Goal: Task Accomplishment & Management: Complete application form

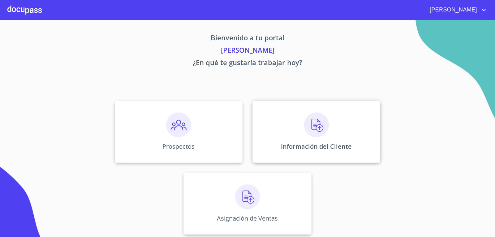
click at [343, 134] on div "Información del Cliente" at bounding box center [316, 131] width 128 height 62
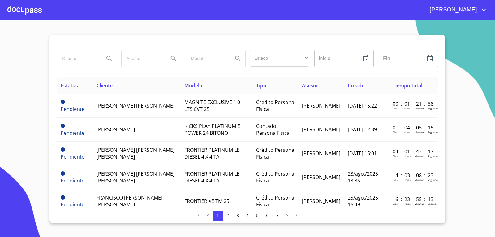
click at [75, 58] on input "search" at bounding box center [78, 58] width 42 height 17
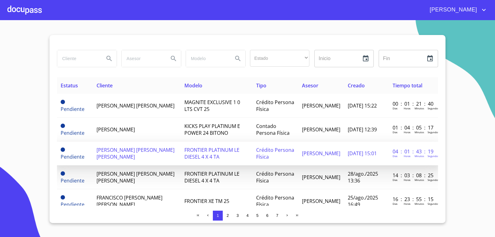
click at [158, 153] on span "[PERSON_NAME] [PERSON_NAME] [PERSON_NAME]" at bounding box center [135, 153] width 78 height 14
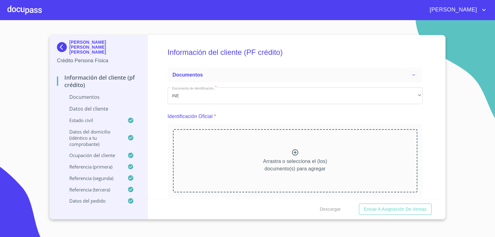
scroll to position [13, 0]
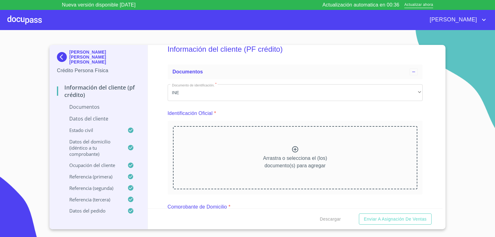
click at [21, 18] on div at bounding box center [24, 20] width 34 height 20
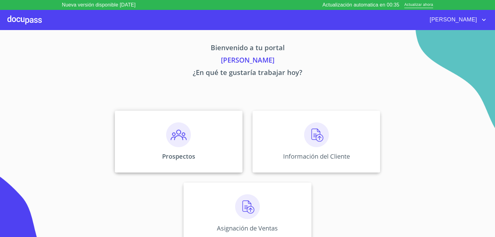
click at [189, 135] on div "Prospectos" at bounding box center [179, 141] width 128 height 62
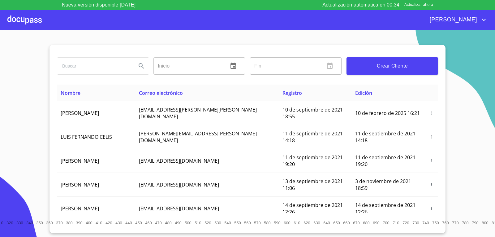
click at [380, 71] on button "Crear Cliente" at bounding box center [392, 65] width 92 height 17
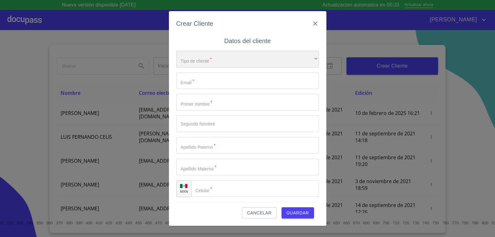
click at [221, 61] on div "​" at bounding box center [247, 59] width 143 height 17
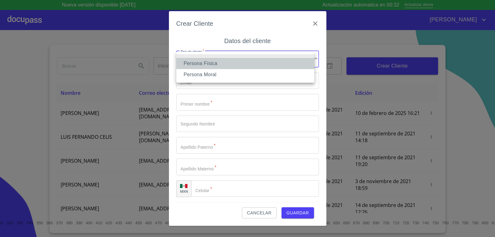
click at [212, 65] on li "Persona Física" at bounding box center [245, 63] width 138 height 11
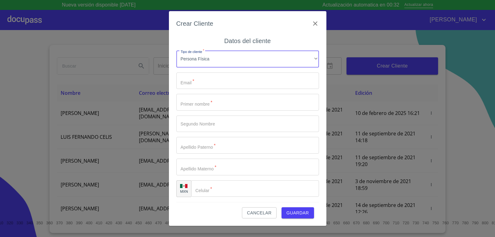
click at [198, 83] on input "Tipo de cliente   *" at bounding box center [247, 80] width 143 height 17
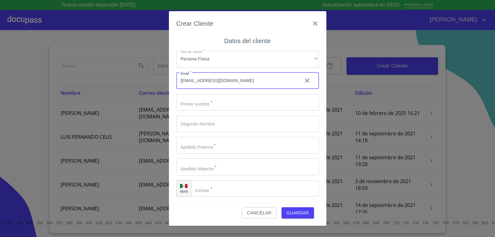
type input "[EMAIL_ADDRESS][DOMAIN_NAME]"
click at [216, 104] on input "Tipo de cliente   *" at bounding box center [247, 102] width 143 height 17
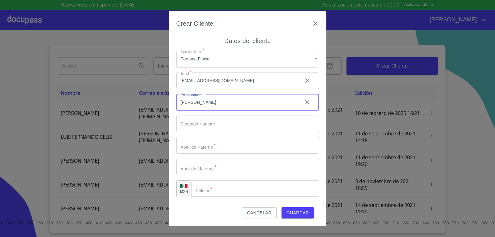
type input "[PERSON_NAME]"
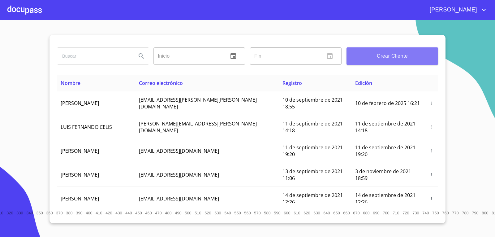
click at [383, 52] on span "Crear Cliente" at bounding box center [392, 56] width 82 height 9
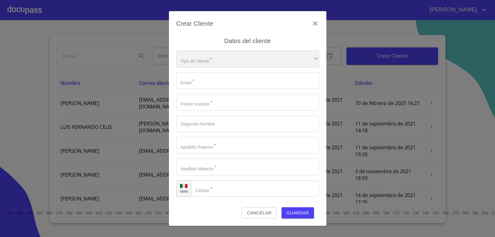
click at [251, 58] on div "​" at bounding box center [247, 59] width 143 height 17
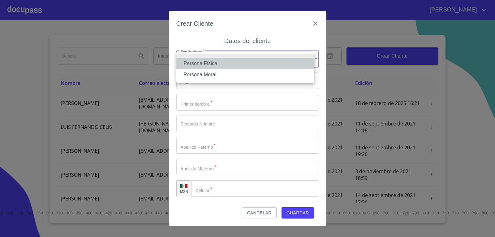
click at [189, 58] on li "Persona Física" at bounding box center [245, 63] width 138 height 11
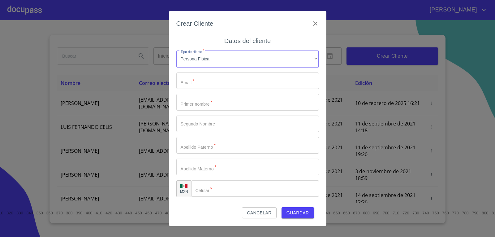
click at [205, 82] on input "Tipo de cliente   *" at bounding box center [247, 80] width 143 height 17
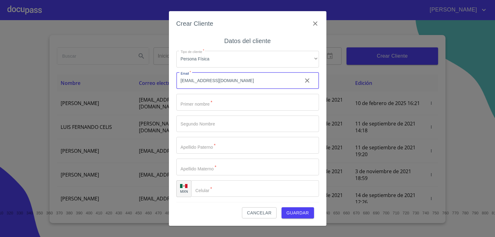
type input "[EMAIL_ADDRESS][DOMAIN_NAME]"
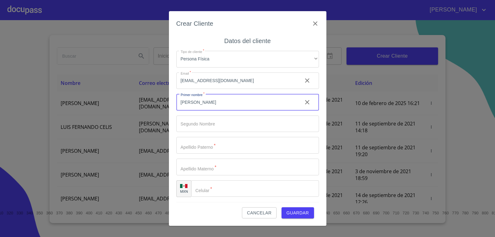
type input "[PERSON_NAME]"
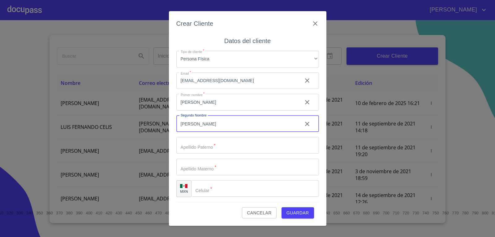
type input "DAVID"
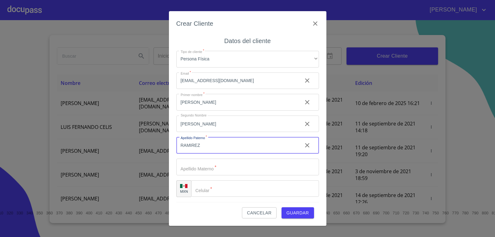
type input "RAMIREZ"
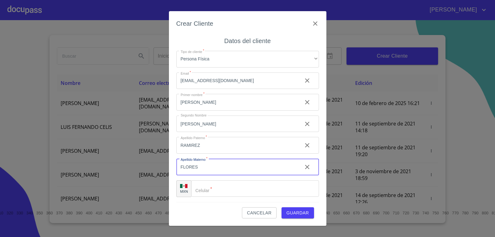
type input "FLORES"
type input "(33)22282523"
click at [303, 213] on span "Guardar" at bounding box center [297, 213] width 23 height 8
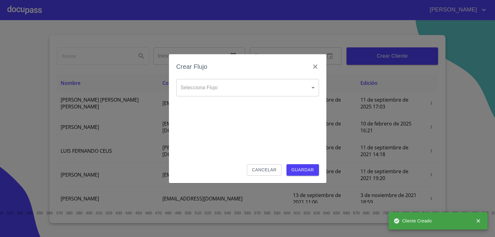
click at [224, 89] on body "MITZI Inicio ​ Fin ​ Crear Cliente Nombre Correo electrónico Registro Edición J…" at bounding box center [247, 118] width 495 height 237
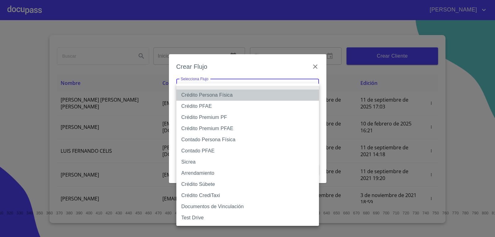
click at [206, 92] on li "Crédito Persona Física" at bounding box center [247, 94] width 143 height 11
type input "6009fb3c7d1714eb8809aa97"
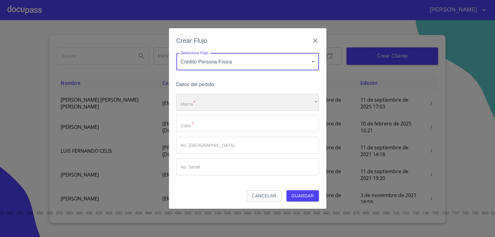
click at [206, 97] on div "​" at bounding box center [247, 102] width 143 height 17
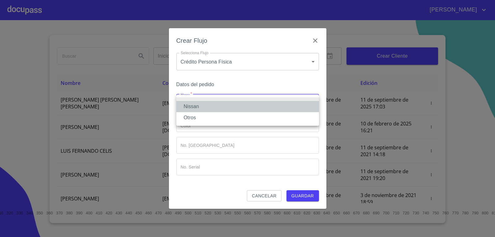
click at [198, 103] on li "Nissan" at bounding box center [247, 106] width 143 height 11
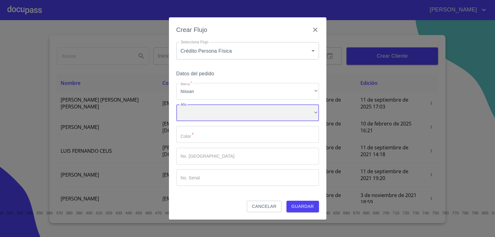
click at [195, 115] on div "​" at bounding box center [247, 113] width 143 height 17
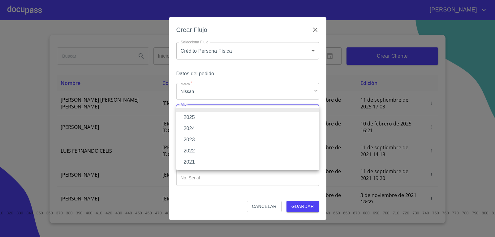
click at [215, 85] on div at bounding box center [247, 118] width 495 height 237
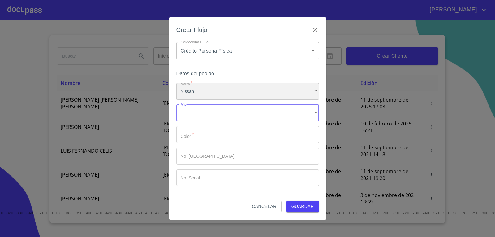
click at [211, 89] on div "Nissan" at bounding box center [247, 91] width 143 height 17
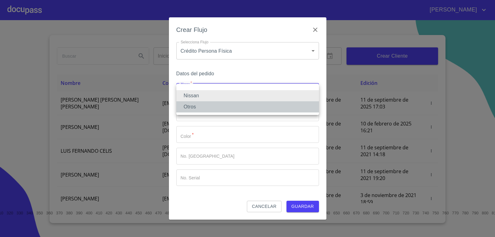
click at [199, 105] on li "Otros" at bounding box center [247, 106] width 143 height 11
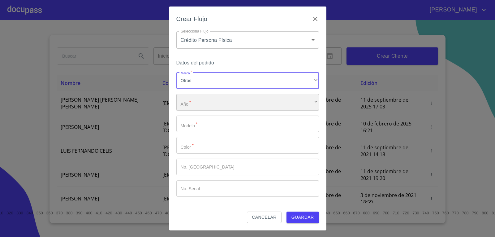
click at [208, 99] on div "​" at bounding box center [247, 102] width 143 height 17
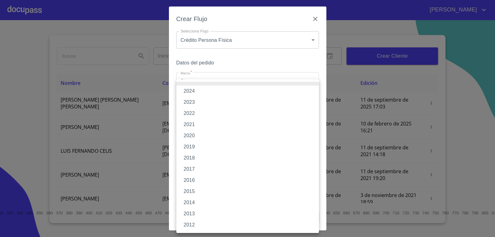
click at [196, 112] on li "2022" at bounding box center [247, 113] width 143 height 11
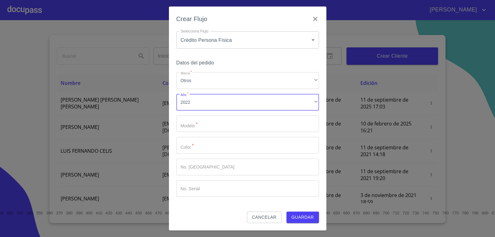
click at [206, 126] on input "Marca   *" at bounding box center [247, 123] width 143 height 17
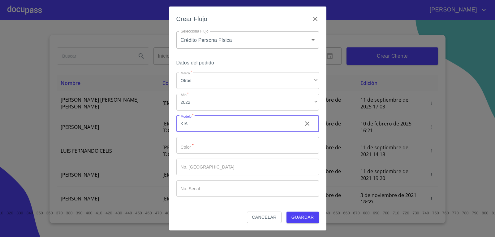
type input "KIA"
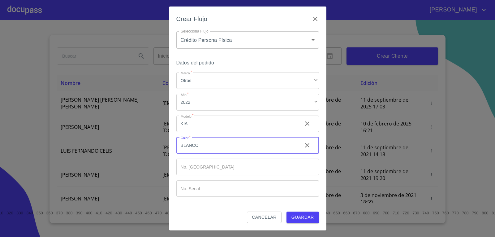
type input "BLANCO"
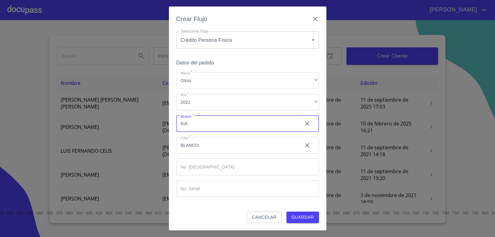
click at [202, 125] on input "KIA" at bounding box center [236, 123] width 121 height 17
type input "KIA RIO"
click at [316, 220] on button "Guardar" at bounding box center [302, 216] width 32 height 11
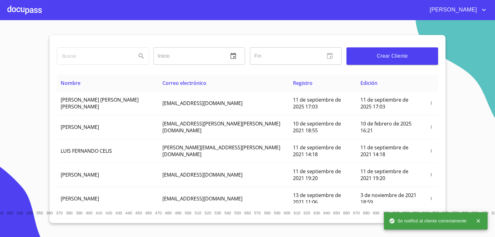
click at [15, 10] on div at bounding box center [24, 10] width 34 height 20
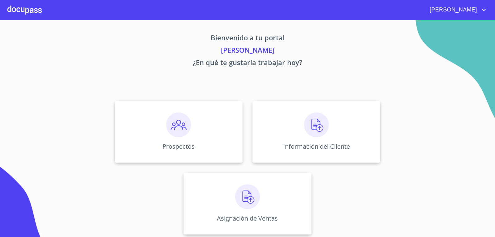
click at [314, 123] on img at bounding box center [316, 124] width 25 height 25
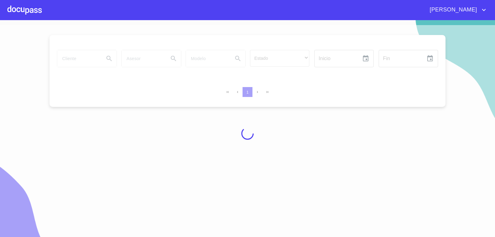
click at [90, 59] on div at bounding box center [247, 133] width 495 height 216
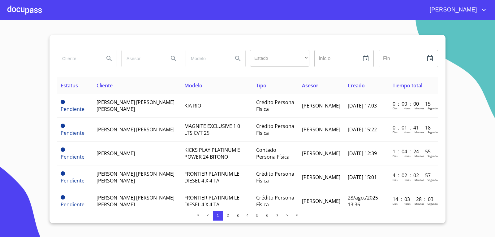
click at [90, 59] on input "search" at bounding box center [78, 58] width 42 height 17
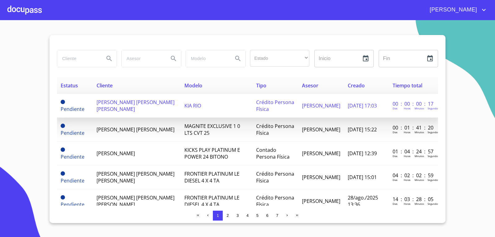
click at [115, 108] on span "JORGE DAVID RAMIREZ FLORES" at bounding box center [135, 106] width 78 height 14
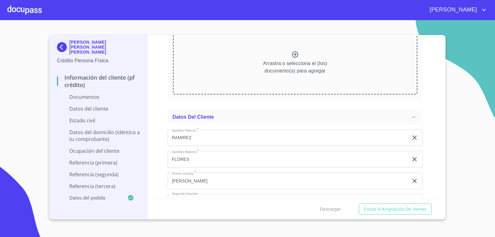
scroll to position [835, 0]
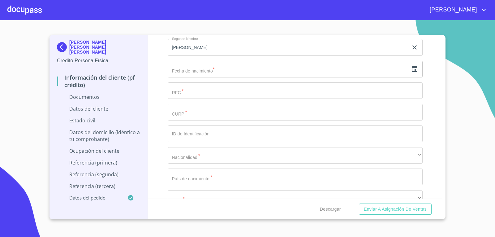
click at [197, 88] on input "Documento de identificación.   *" at bounding box center [295, 90] width 255 height 17
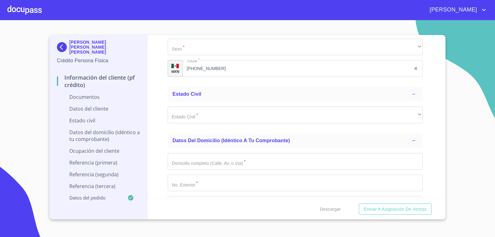
scroll to position [990, 0]
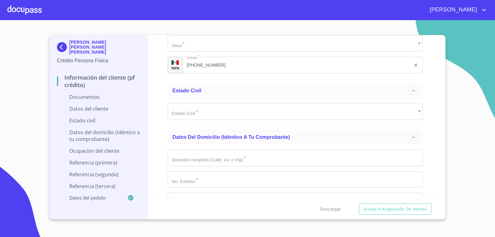
type input "RAFJ810220MU9"
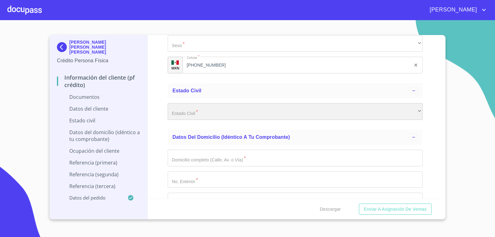
click at [212, 105] on div "​" at bounding box center [295, 111] width 255 height 17
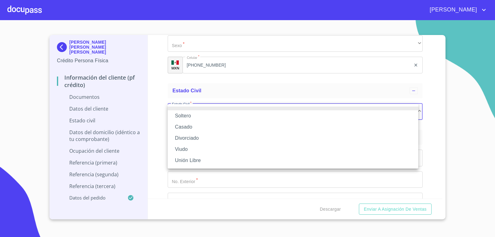
click at [197, 114] on li "Soltero" at bounding box center [293, 115] width 250 height 11
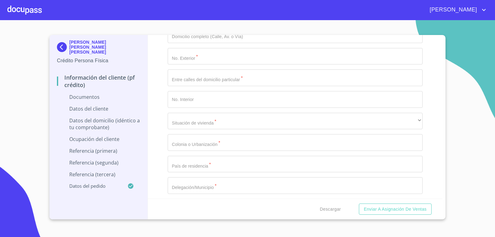
scroll to position [1113, 0]
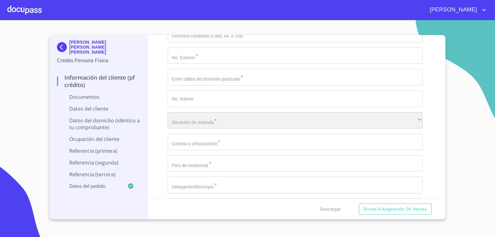
click at [213, 119] on div "​" at bounding box center [295, 120] width 255 height 17
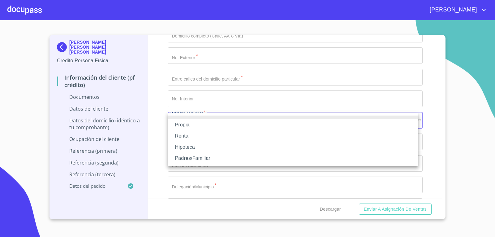
click at [185, 137] on li "Renta" at bounding box center [293, 135] width 250 height 11
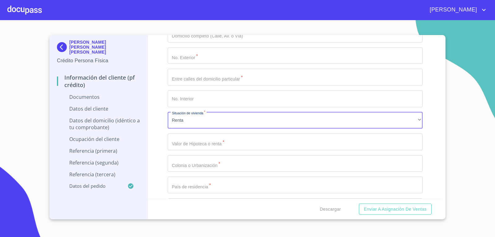
click at [204, 142] on input "Documento de identificación.   *" at bounding box center [295, 141] width 255 height 17
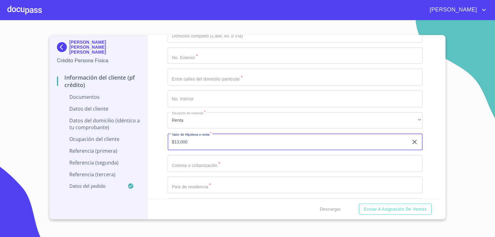
type input "$13,000"
click at [426, 147] on div "Información del cliente (PF crédito) Documentos Documento de identificación.   …" at bounding box center [295, 116] width 295 height 163
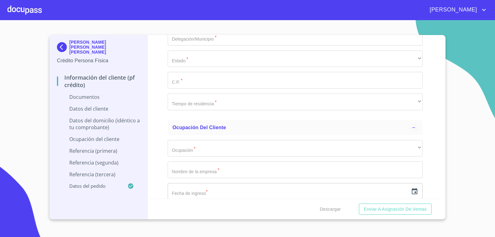
scroll to position [1299, 0]
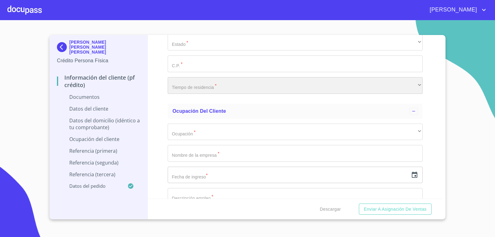
click at [229, 88] on div "​" at bounding box center [295, 85] width 255 height 17
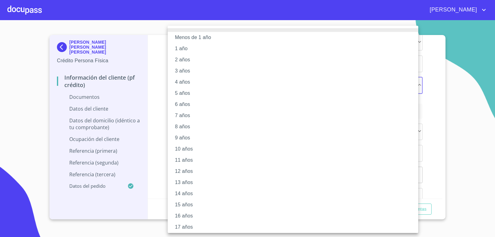
click at [228, 49] on li "1 año" at bounding box center [295, 48] width 255 height 11
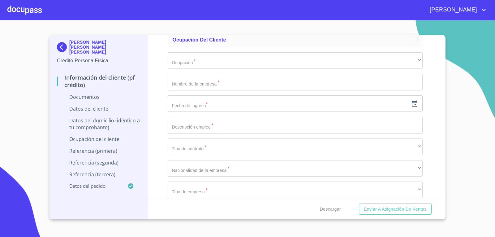
scroll to position [1361, 0]
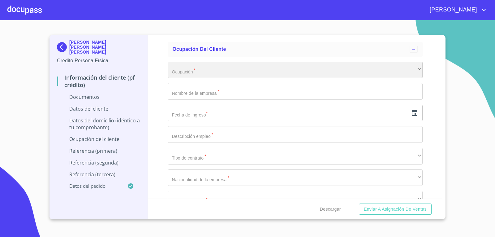
click at [200, 72] on div "​" at bounding box center [295, 70] width 255 height 17
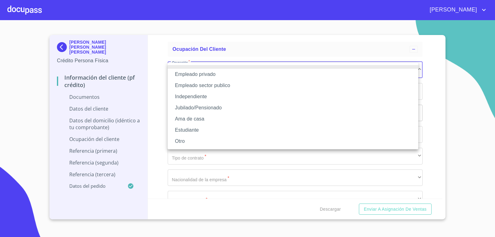
click at [202, 85] on li "Empleado sector publico" at bounding box center [293, 85] width 250 height 11
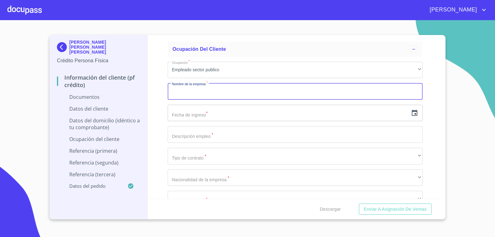
click at [197, 92] on input "Documento de identificación.   *" at bounding box center [295, 91] width 255 height 17
type input "AYUNTAMIENTO TUXCUECA"
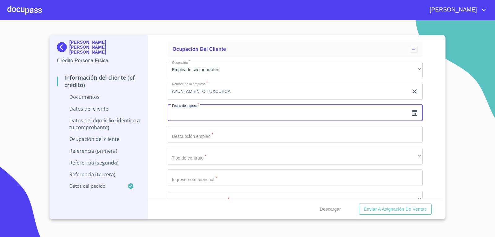
click at [412, 112] on icon "button" at bounding box center [415, 112] width 6 height 6
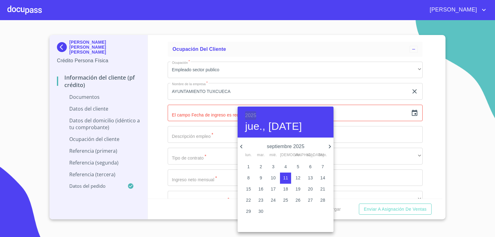
click at [250, 113] on h6 "2025" at bounding box center [250, 115] width 11 height 9
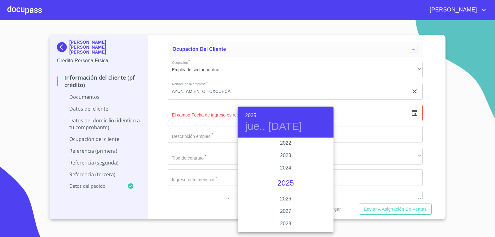
scroll to position [1169, 0]
click at [285, 199] on div "2024" at bounding box center [285, 200] width 96 height 12
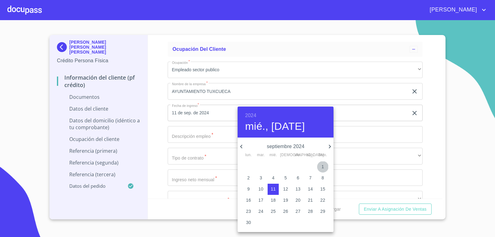
click at [323, 167] on p "1" at bounding box center [322, 166] width 2 height 6
type input "1 de sep. de 2024"
click at [202, 132] on div at bounding box center [247, 118] width 495 height 237
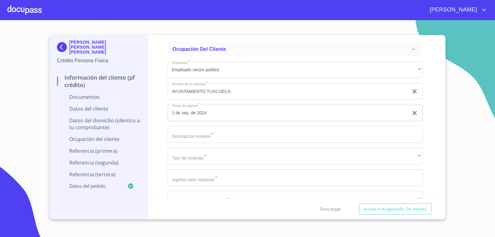
click at [198, 139] on input "Documento de identificación.   *" at bounding box center [295, 134] width 255 height 17
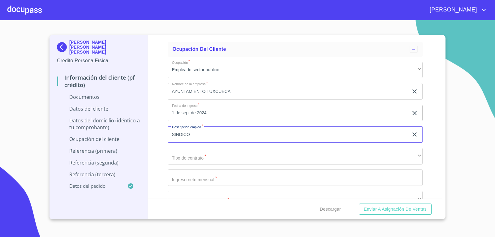
type input "SINDICO"
click at [292, 136] on input "SINDICO" at bounding box center [288, 134] width 241 height 17
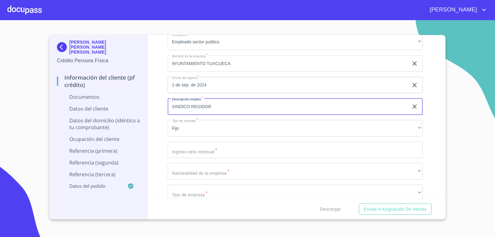
scroll to position [1422, 0]
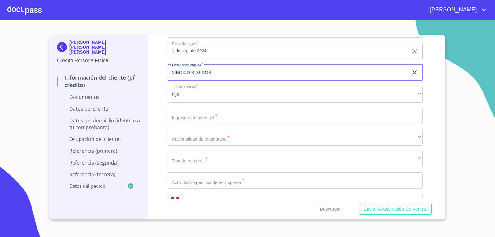
type input "SINDICO REGIDOR"
click at [200, 117] on input "Documento de identificación.   *" at bounding box center [295, 115] width 255 height 17
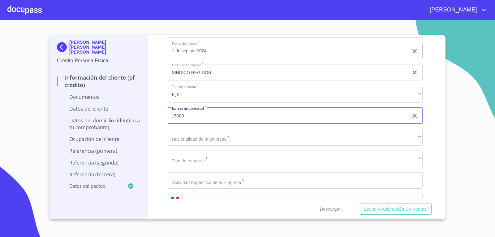
type input "15000"
click at [156, 116] on div "Información del cliente (PF crédito) Documentos Documento de identificación.   …" at bounding box center [295, 116] width 295 height 163
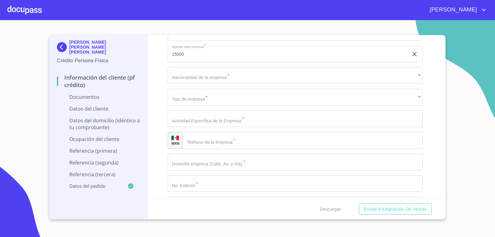
scroll to position [1484, 0]
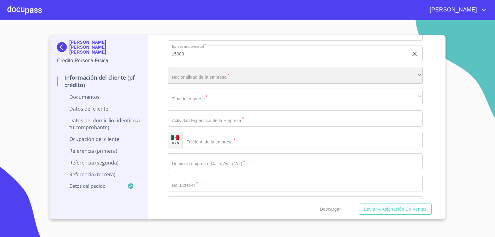
click at [193, 80] on div "​" at bounding box center [295, 75] width 255 height 17
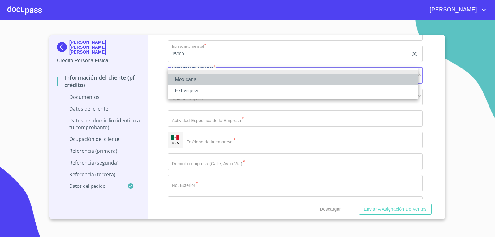
click at [193, 80] on li "Mexicana" at bounding box center [293, 79] width 250 height 11
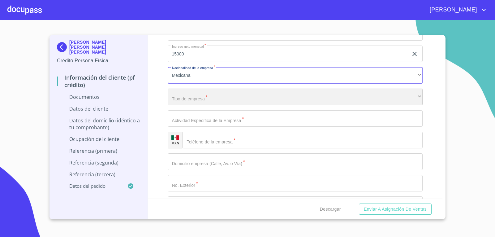
click at [188, 96] on div "​" at bounding box center [295, 96] width 255 height 17
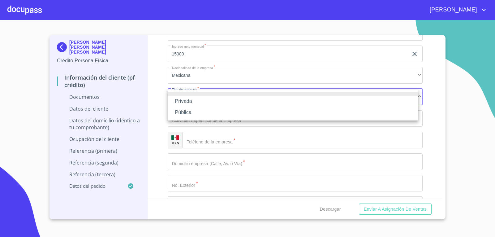
drag, startPoint x: 183, startPoint y: 101, endPoint x: 184, endPoint y: 110, distance: 8.4
click at [184, 110] on ul "Privada Pública" at bounding box center [293, 104] width 250 height 31
click at [184, 110] on li "Pública" at bounding box center [293, 112] width 250 height 11
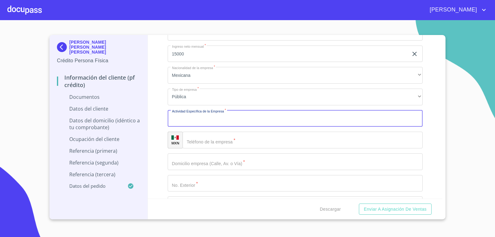
click at [186, 113] on input "Documento de identificación.   *" at bounding box center [295, 118] width 255 height 17
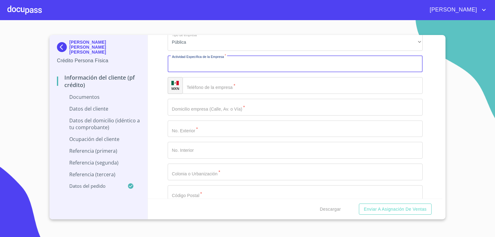
scroll to position [1546, 0]
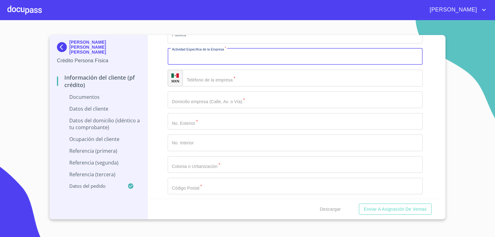
click at [214, 61] on input "Documento de identificación.   *" at bounding box center [295, 56] width 255 height 17
type input "AYUNTAMIENTO"
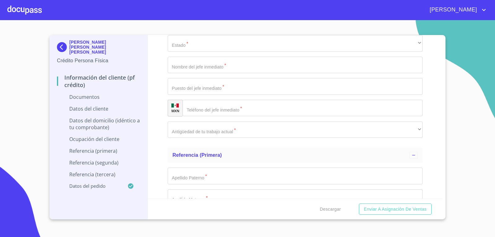
scroll to position [1701, 0]
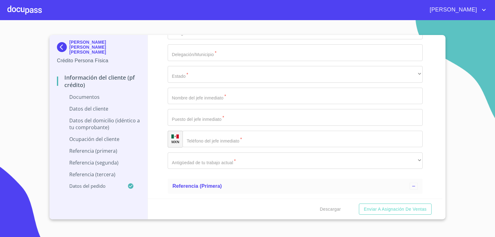
click at [217, 94] on input "Documento de identificación.   *" at bounding box center [295, 96] width 255 height 17
type input "JUAN DIEGO FONSECA ZEPEDA"
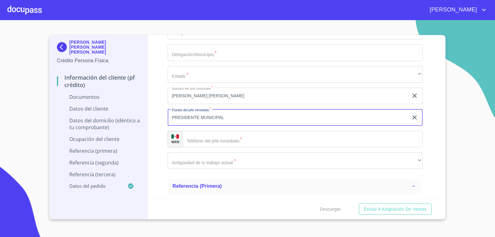
type input "PRESIDENTE MUNICIPAL"
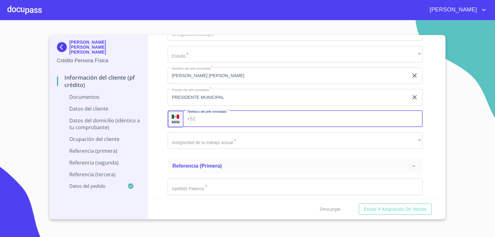
scroll to position [1732, 0]
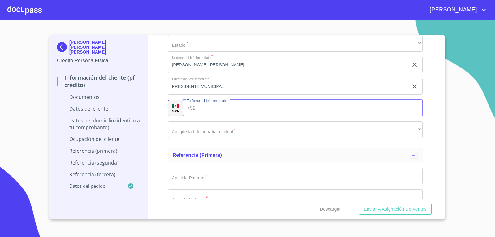
click at [254, 111] on input "Documento de identificación.   *" at bounding box center [310, 108] width 224 height 17
type input "(33)11168164"
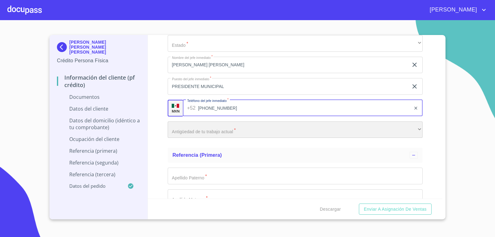
click at [239, 134] on div "​" at bounding box center [295, 129] width 255 height 17
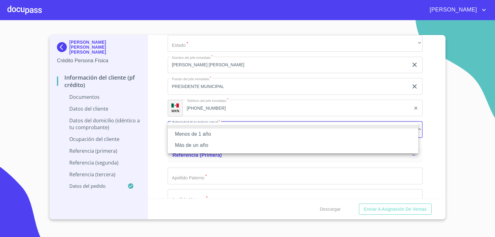
click at [190, 143] on li "Más de un año" at bounding box center [293, 144] width 250 height 11
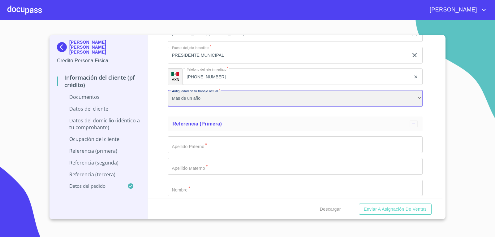
scroll to position [1794, 0]
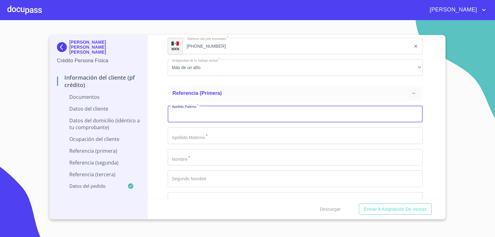
click at [187, 118] on input "Documento de identificación.   *" at bounding box center [295, 113] width 255 height 17
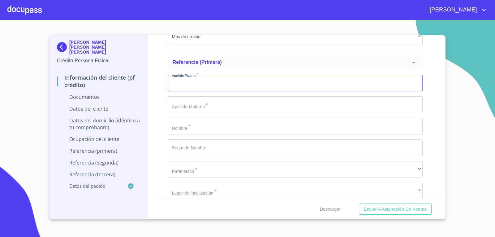
click at [198, 123] on input "Documento de identificación.   *" at bounding box center [295, 126] width 255 height 17
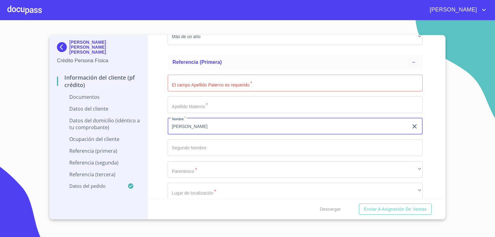
type input "JUAN"
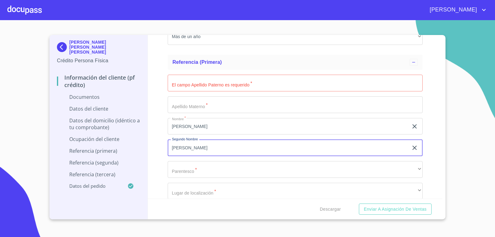
type input "[PERSON_NAME]"
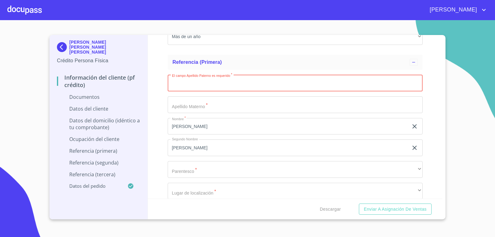
click at [299, 86] on input "Documento de identificación.   *" at bounding box center [295, 83] width 255 height 17
type input "REYNOSO"
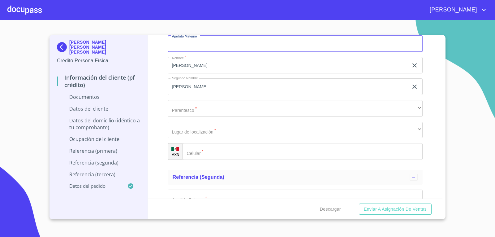
scroll to position [1917, 0]
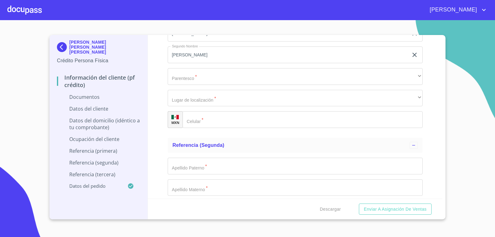
click at [160, 119] on div "Información del cliente (PF crédito) Documentos Documento de identificación.   …" at bounding box center [295, 116] width 295 height 163
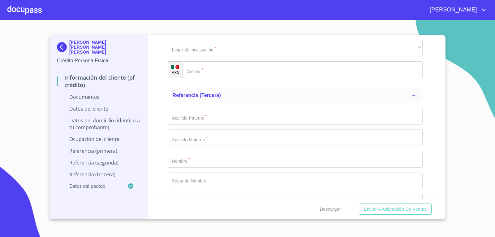
click at [34, 12] on div at bounding box center [24, 10] width 34 height 20
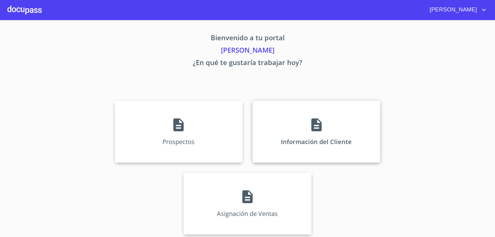
click at [279, 133] on div "Información del Cliente" at bounding box center [316, 131] width 128 height 62
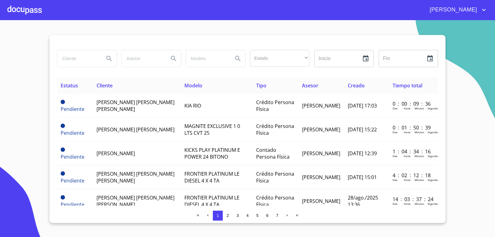
click at [92, 60] on input "search" at bounding box center [78, 58] width 42 height 17
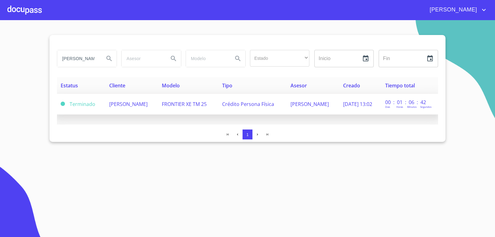
type input "gabriela aldrete"
click at [120, 106] on span "GABRIELA ALDRETE NAVARRO" at bounding box center [128, 103] width 38 height 7
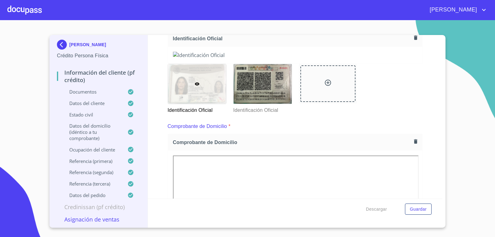
scroll to position [124, 0]
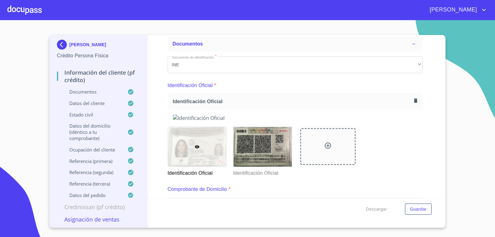
click at [374, 121] on img at bounding box center [295, 117] width 245 height 7
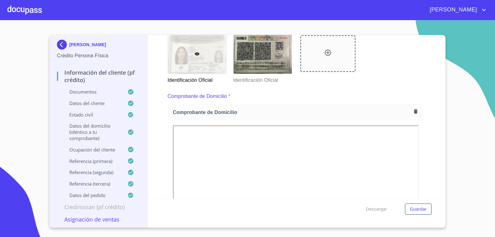
click at [203, 74] on div at bounding box center [197, 54] width 58 height 40
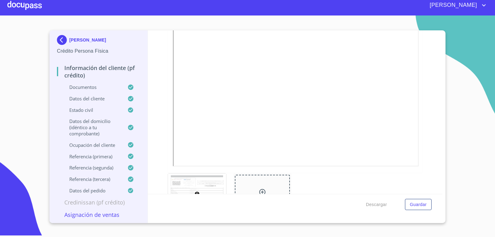
scroll to position [1682, 0]
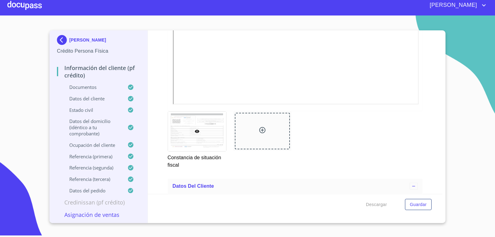
click at [28, 3] on div at bounding box center [24, 5] width 34 height 20
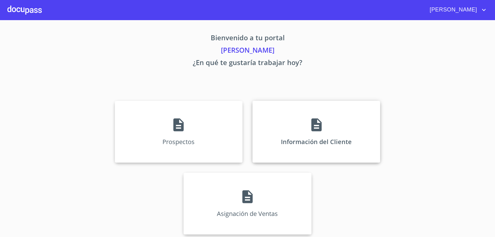
click at [284, 151] on div "Información del Cliente" at bounding box center [316, 131] width 128 height 62
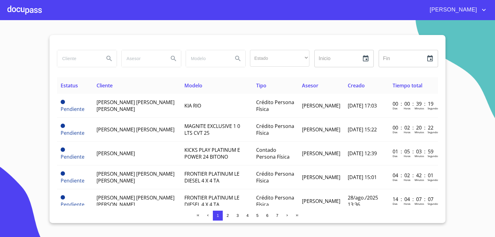
click at [73, 53] on input "search" at bounding box center [78, 58] width 42 height 17
click at [73, 54] on input "search" at bounding box center [78, 58] width 42 height 17
type input "jorge luis ibarra"
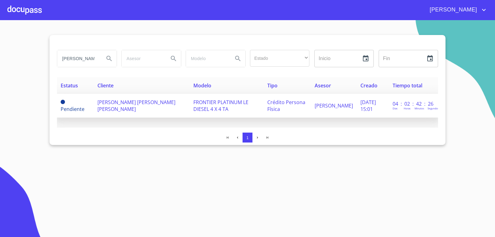
click at [131, 105] on td "[PERSON_NAME] [PERSON_NAME] [PERSON_NAME]" at bounding box center [142, 106] width 96 height 24
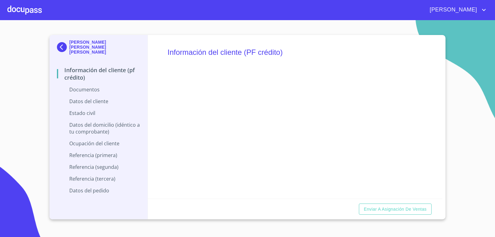
click at [19, 16] on div at bounding box center [24, 10] width 34 height 20
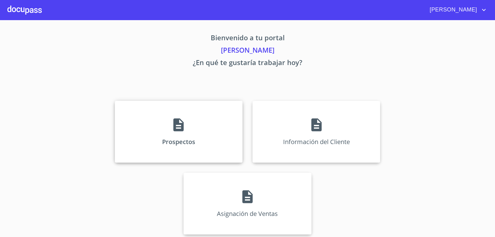
click at [152, 137] on div "Prospectos" at bounding box center [179, 131] width 128 height 62
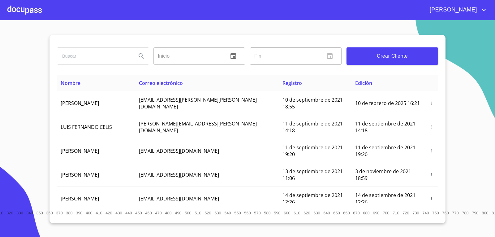
click at [113, 56] on input "search" at bounding box center [94, 56] width 74 height 17
type input "jorge luis ibarra"
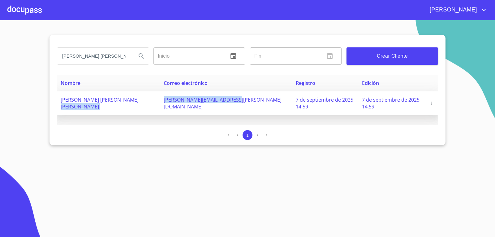
drag, startPoint x: 220, startPoint y: 100, endPoint x: 145, endPoint y: 102, distance: 75.2
click at [145, 102] on tr "JORGE LUIS IBARRA NAVARRO jorge.ibarra.0993@gmail.com 7 de septiembre de 2025 1…" at bounding box center [247, 103] width 381 height 24
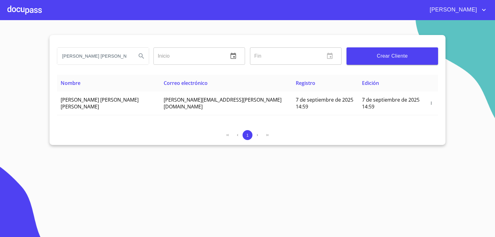
click at [363, 163] on section "jorge luis ibarra Inicio ​ Fin ​ Crear Cliente Nombre Correo electrónico Regist…" at bounding box center [247, 128] width 495 height 216
click at [40, 15] on div at bounding box center [24, 10] width 34 height 20
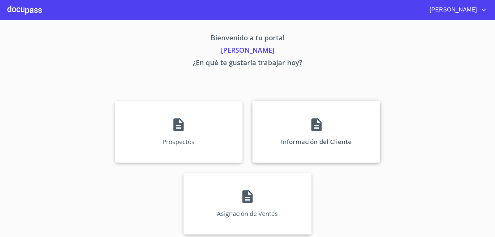
click at [342, 110] on div "Información del Cliente" at bounding box center [316, 131] width 128 height 62
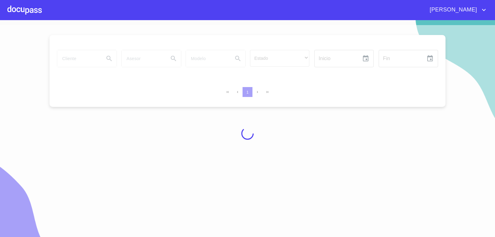
click at [80, 57] on div at bounding box center [247, 133] width 495 height 216
click at [75, 60] on div at bounding box center [247, 133] width 495 height 216
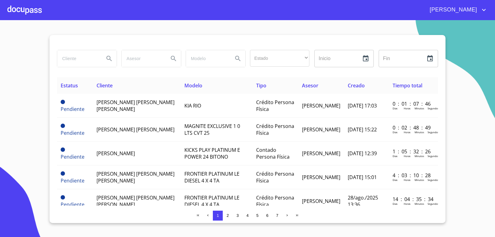
click at [75, 60] on input "search" at bounding box center [78, 58] width 42 height 17
type input "gabriela aldrete"
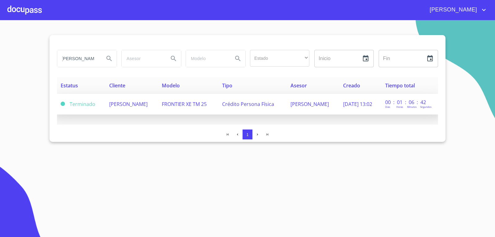
scroll to position [0, 0]
click at [142, 95] on td "GABRIELA ALDRETE NAVARRO" at bounding box center [131, 104] width 53 height 21
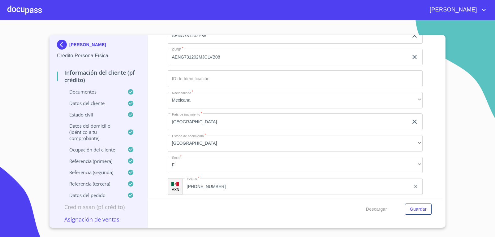
scroll to position [1996, 0]
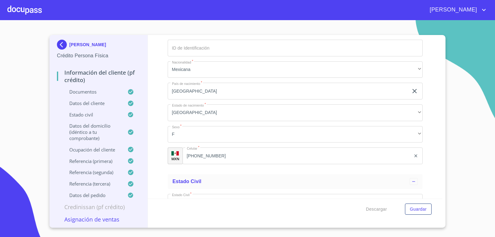
click at [232, 35] on input "AENG731202MJCLVB08" at bounding box center [288, 26] width 241 height 17
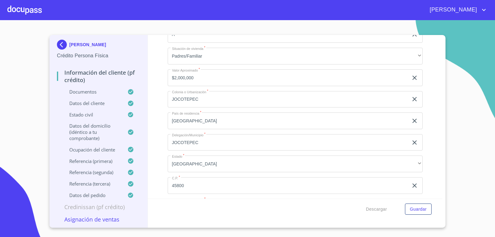
scroll to position [2305, 0]
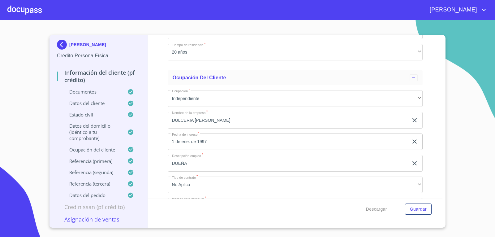
scroll to position [2460, 0]
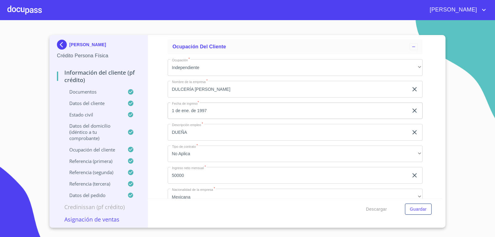
click at [237, 8] on input "45800" at bounding box center [288, -1] width 241 height 17
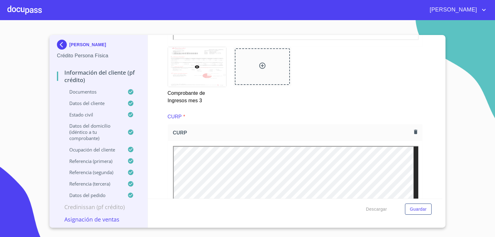
scroll to position [1223, 0]
